Goal: Task Accomplishment & Management: Use online tool/utility

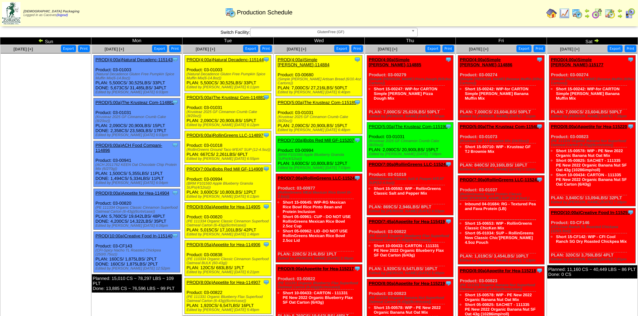
drag, startPoint x: 219, startPoint y: 78, endPoint x: 197, endPoint y: 74, distance: 22.9
click at [196, 74] on div "(Natural Decadence Gluten Free Pumpkin Spice Muffin Mix(6-14.8oz))" at bounding box center [228, 76] width 84 height 8
click at [220, 79] on div "(Natural Decadence Gluten Free Pumpkin Spice Muffin Mix(6-14.8oz))" at bounding box center [228, 76] width 84 height 8
drag, startPoint x: 220, startPoint y: 79, endPoint x: 186, endPoint y: 73, distance: 34.1
click at [186, 72] on div "Clone Item PROD(4:00a)Natural Decadenc-115144 Natural Decadence, LLC ScheduleID…" at bounding box center [228, 74] width 86 height 36
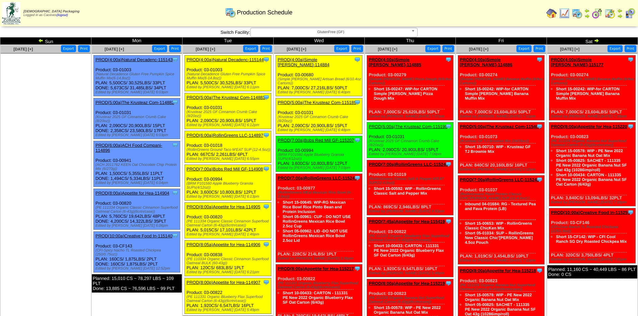
copy div "(Natural Decadence Gluten Free Pumpkin Spice Muffin Mix(6-14.8oz))"
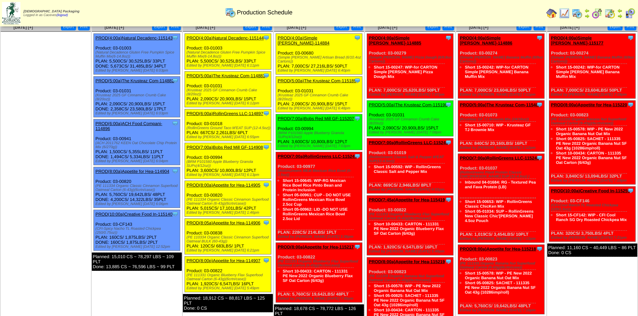
scroll to position [33, 0]
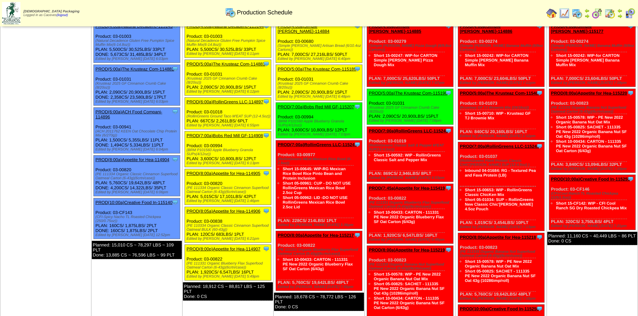
drag, startPoint x: 244, startPoint y: 191, endPoint x: 217, endPoint y: 188, distance: 27.6
click at [217, 188] on div "(PE 111334 Organic Classic Cinnamon Superfood Oatmeal Carton (6-43g)(6crtn/case…" at bounding box center [228, 190] width 84 height 8
click at [242, 190] on div "(PE 111334 Organic Classic Cinnamon Superfood Oatmeal Carton (6-43g)(6crtn/case…" at bounding box center [228, 190] width 84 height 8
click at [245, 194] on div "Clone Item PROD(8:00a)Appetite for Hea-114905 Appetite for Healthy Living Sched…" at bounding box center [228, 187] width 86 height 36
drag, startPoint x: 244, startPoint y: 193, endPoint x: 224, endPoint y: 188, distance: 20.6
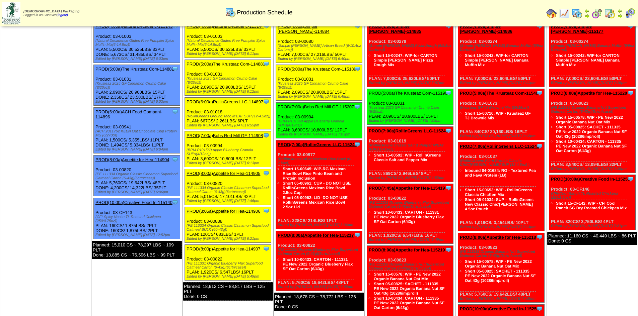
click at [224, 188] on div "(PE 111334 Organic Classic Cinnamon Superfood Oatmeal Carton (6-43g)(6crtn/case…" at bounding box center [228, 190] width 84 height 8
click at [245, 192] on div "(PE 111334 Organic Classic Cinnamon Superfood Oatmeal Carton (6-43g)(6crtn/case…" at bounding box center [228, 190] width 84 height 8
drag, startPoint x: 244, startPoint y: 192, endPoint x: 185, endPoint y: 187, distance: 59.2
click at [185, 187] on div "Clone Item PROD(8:00a)Appetite for Hea-114905 Appetite for Healthy Living Sched…" at bounding box center [228, 187] width 86 height 36
copy div "(PE 111334 Organic Classic Cinnamon Superfood Oatmeal Carton (6-43g)(6crtn/case)"
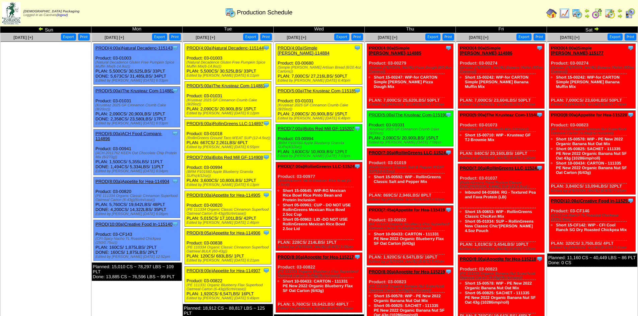
scroll to position [0, 0]
